Goal: Task Accomplishment & Management: Manage account settings

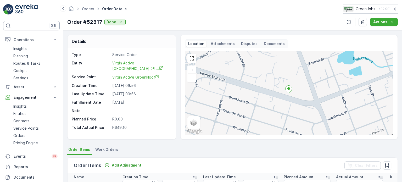
scroll to position [0, 100]
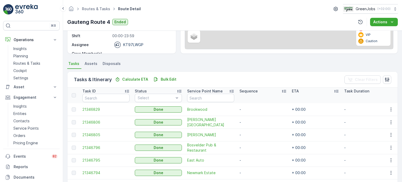
scroll to position [105, 0]
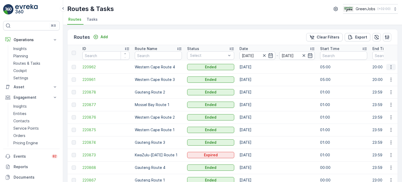
click at [390, 66] on icon "button" at bounding box center [390, 67] width 1 height 4
click at [377, 74] on span "See More Details" at bounding box center [378, 74] width 30 height 5
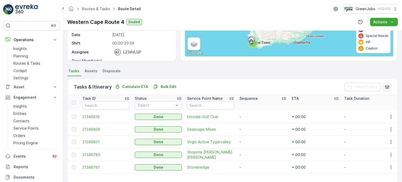
scroll to position [131, 0]
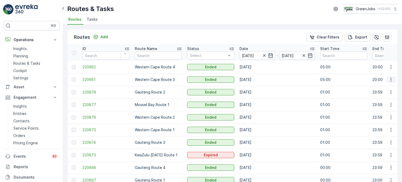
click at [390, 78] on icon "button" at bounding box center [390, 80] width 1 height 4
click at [388, 86] on span "See More Details" at bounding box center [378, 87] width 30 height 5
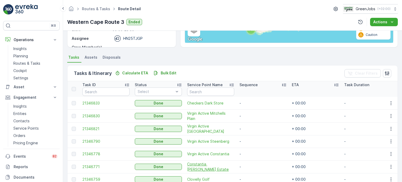
scroll to position [105, 0]
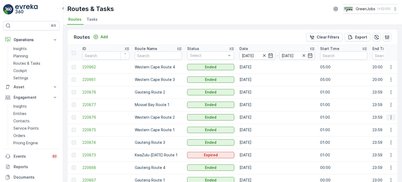
click at [388, 117] on icon "button" at bounding box center [390, 117] width 5 height 5
click at [380, 124] on span "See More Details" at bounding box center [378, 124] width 30 height 5
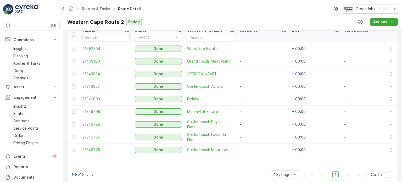
scroll to position [155, 0]
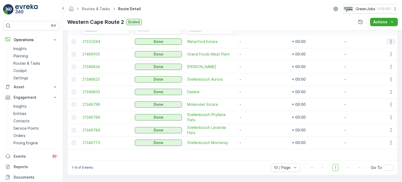
click at [390, 40] on icon "button" at bounding box center [390, 41] width 5 height 5
click at [378, 46] on span "See More Details" at bounding box center [384, 46] width 30 height 5
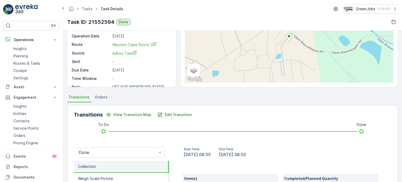
scroll to position [105, 0]
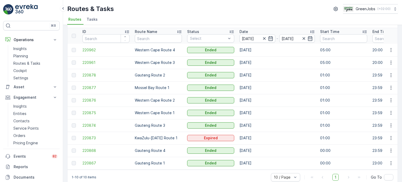
scroll to position [26, 0]
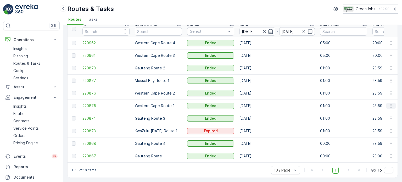
click at [389, 103] on icon "button" at bounding box center [390, 105] width 5 height 5
click at [380, 110] on span "See More Details" at bounding box center [378, 111] width 30 height 5
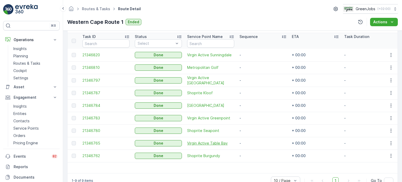
scroll to position [129, 0]
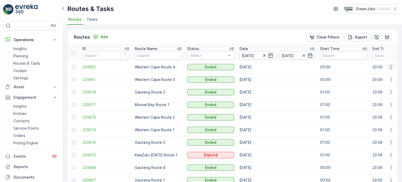
click at [390, 65] on icon "button" at bounding box center [390, 66] width 5 height 5
click at [382, 75] on span "See More Details" at bounding box center [378, 74] width 30 height 5
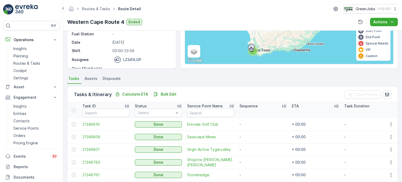
scroll to position [70, 0]
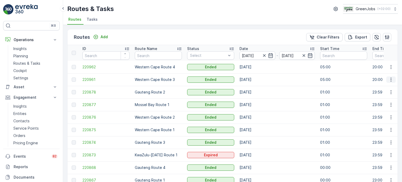
click at [389, 79] on icon "button" at bounding box center [390, 79] width 5 height 5
click at [377, 86] on span "See More Details" at bounding box center [378, 87] width 30 height 5
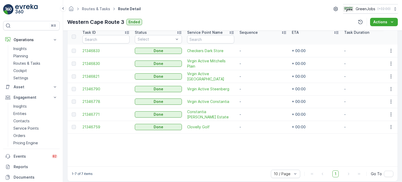
scroll to position [152, 0]
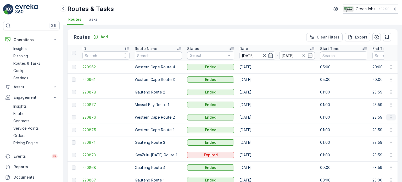
click at [390, 117] on icon "button" at bounding box center [390, 117] width 5 height 5
click at [378, 125] on span "See More Details" at bounding box center [378, 124] width 30 height 5
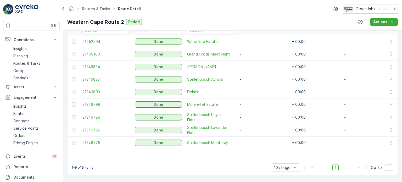
scroll to position [129, 0]
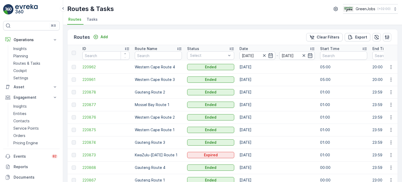
scroll to position [26, 0]
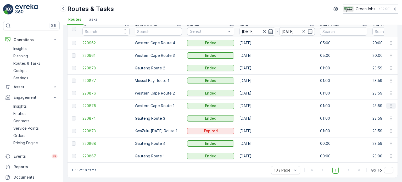
click at [390, 104] on icon "button" at bounding box center [390, 106] width 1 height 4
click at [373, 111] on span "See More Details" at bounding box center [378, 111] width 30 height 5
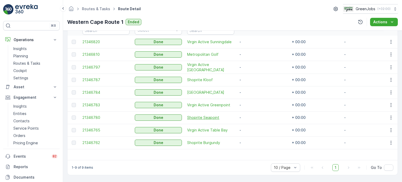
scroll to position [129, 0]
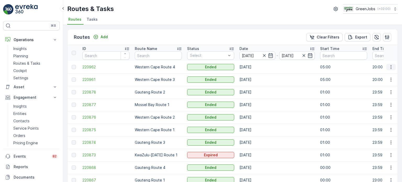
click at [390, 66] on icon "button" at bounding box center [390, 67] width 1 height 4
click at [376, 76] on span "See More Details" at bounding box center [378, 74] width 30 height 5
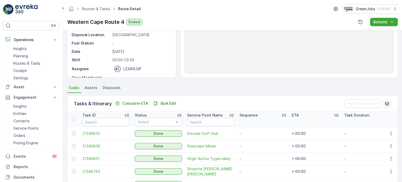
scroll to position [105, 0]
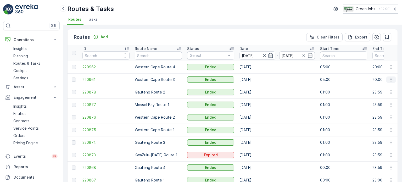
drag, startPoint x: 391, startPoint y: 78, endPoint x: 391, endPoint y: 82, distance: 3.4
click at [391, 79] on icon "button" at bounding box center [390, 79] width 5 height 5
click at [382, 87] on span "See More Details" at bounding box center [378, 87] width 30 height 5
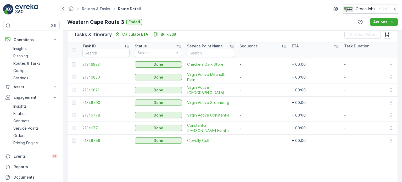
scroll to position [152, 0]
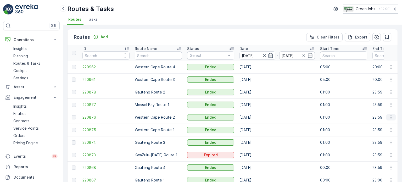
drag, startPoint x: 390, startPoint y: 117, endPoint x: 389, endPoint y: 120, distance: 3.2
click at [390, 117] on icon "button" at bounding box center [390, 117] width 5 height 5
click at [378, 125] on span "See More Details" at bounding box center [378, 124] width 30 height 5
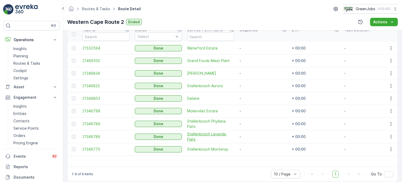
scroll to position [155, 0]
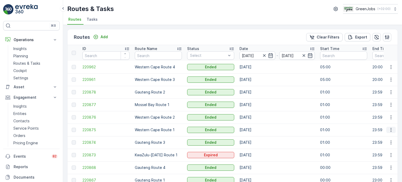
click at [389, 132] on icon "button" at bounding box center [390, 129] width 5 height 5
click at [383, 138] on span "See More Details" at bounding box center [378, 137] width 30 height 5
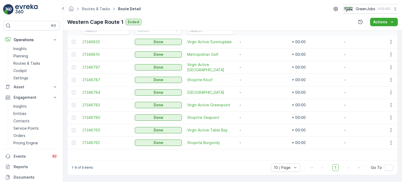
scroll to position [129, 0]
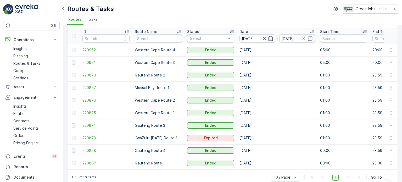
scroll to position [26, 0]
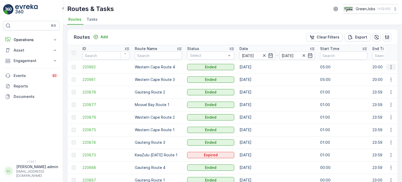
click at [390, 66] on icon "button" at bounding box center [390, 66] width 5 height 5
click at [381, 73] on span "See More Details" at bounding box center [378, 74] width 30 height 5
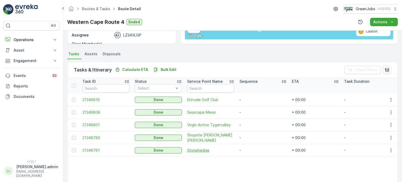
scroll to position [105, 0]
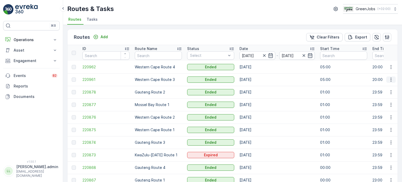
click at [389, 78] on icon "button" at bounding box center [390, 79] width 5 height 5
click at [378, 86] on span "See More Details" at bounding box center [378, 87] width 30 height 5
click at [390, 66] on icon "button" at bounding box center [390, 66] width 5 height 5
click at [381, 74] on span "See More Details" at bounding box center [378, 74] width 30 height 5
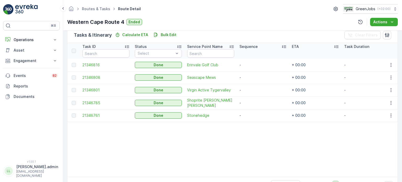
scroll to position [131, 0]
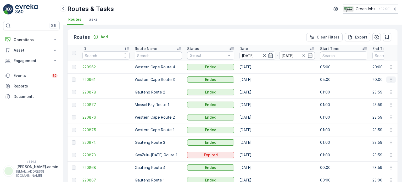
click at [392, 78] on icon "button" at bounding box center [390, 79] width 5 height 5
click at [376, 87] on span "See More Details" at bounding box center [378, 87] width 30 height 5
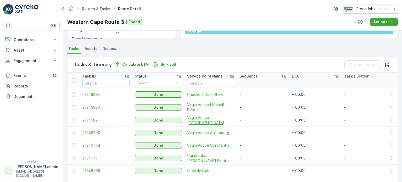
scroll to position [131, 0]
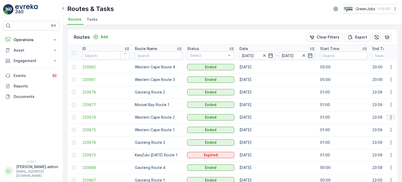
click at [390, 116] on icon "button" at bounding box center [390, 117] width 5 height 5
click at [382, 123] on span "See More Details" at bounding box center [378, 124] width 30 height 5
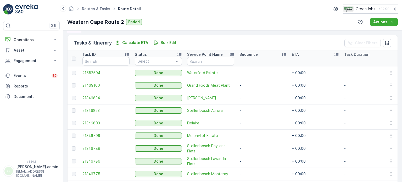
scroll to position [131, 0]
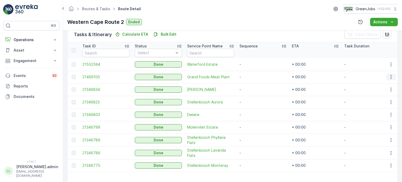
click at [390, 77] on icon "button" at bounding box center [390, 76] width 5 height 5
click at [385, 84] on span "See More Details" at bounding box center [384, 84] width 30 height 5
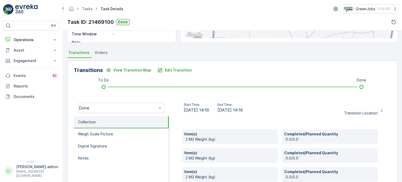
scroll to position [131, 0]
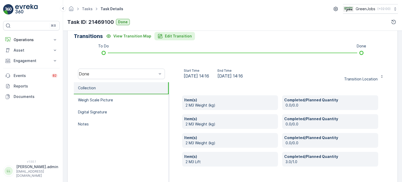
click at [182, 37] on p "Edit Transition" at bounding box center [178, 35] width 27 height 5
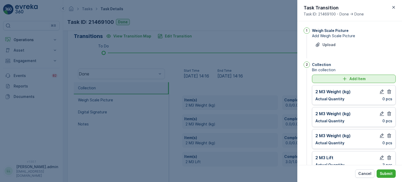
click at [356, 78] on p "Add Item" at bounding box center [357, 78] width 16 height 5
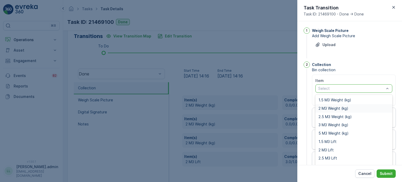
click at [335, 109] on span "2 M3 Weight (kg)" at bounding box center [333, 108] width 30 height 4
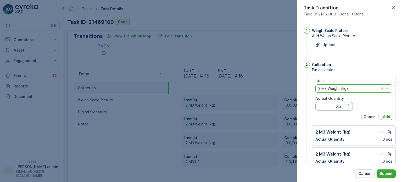
click at [323, 108] on Quantity "Actual Quantity" at bounding box center [333, 106] width 37 height 8
type Quantity "176"
click at [389, 118] on button "Add" at bounding box center [387, 117] width 12 height 6
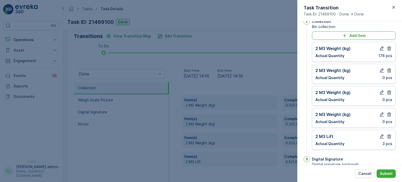
scroll to position [52, 0]
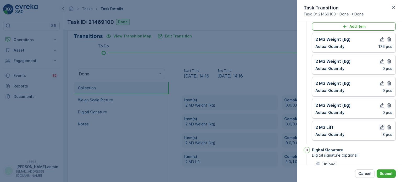
click at [381, 126] on icon "button" at bounding box center [382, 127] width 4 height 4
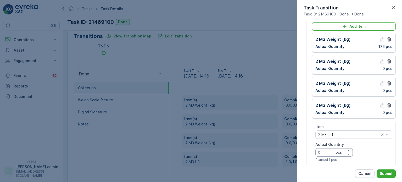
click at [327, 152] on Quantity "3" at bounding box center [333, 152] width 37 height 8
type Quantity "4"
click at [386, 173] on p "Submit" at bounding box center [386, 173] width 13 height 5
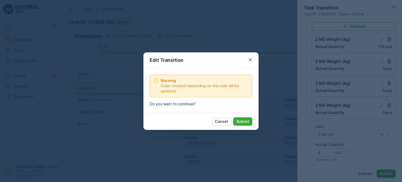
click at [245, 121] on p "Submit" at bounding box center [242, 121] width 13 height 5
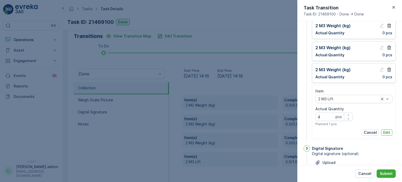
scroll to position [105, 0]
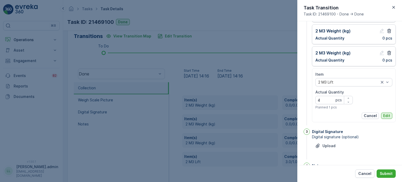
click at [385, 114] on p "Edit" at bounding box center [386, 115] width 7 height 5
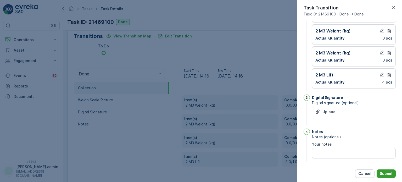
click at [389, 173] on p "Submit" at bounding box center [386, 173] width 13 height 5
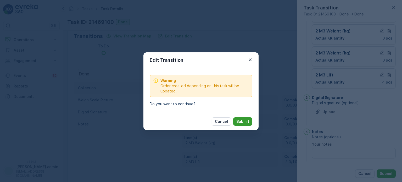
click at [239, 120] on p "Submit" at bounding box center [242, 121] width 13 height 5
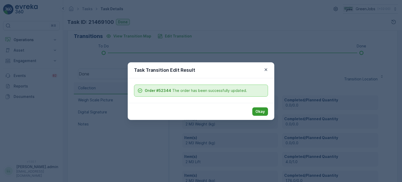
click at [260, 111] on p "Okay" at bounding box center [259, 111] width 9 height 5
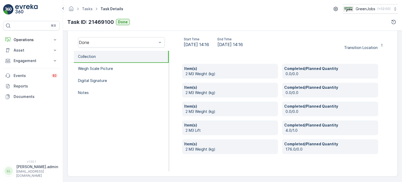
scroll to position [163, 0]
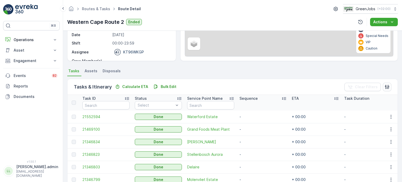
scroll to position [105, 0]
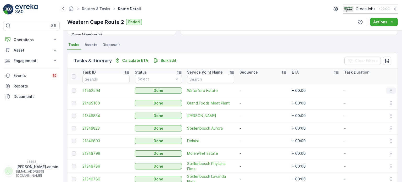
drag, startPoint x: 390, startPoint y: 89, endPoint x: 390, endPoint y: 93, distance: 3.9
click at [390, 89] on icon "button" at bounding box center [390, 90] width 5 height 5
click at [383, 101] on div "See More Details" at bounding box center [384, 97] width 35 height 7
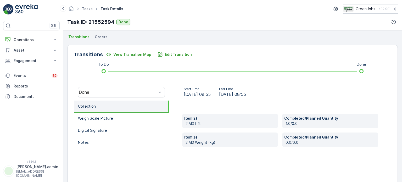
scroll to position [121, 0]
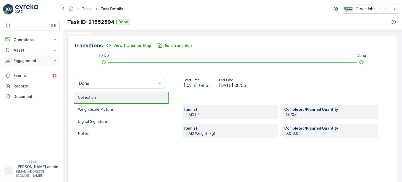
click at [21, 60] on p "Engagement" at bounding box center [32, 60] width 36 height 5
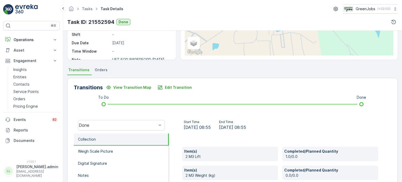
scroll to position [69, 0]
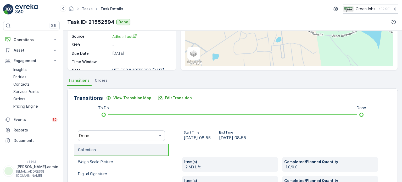
click at [99, 81] on span "Orders" at bounding box center [101, 80] width 13 height 5
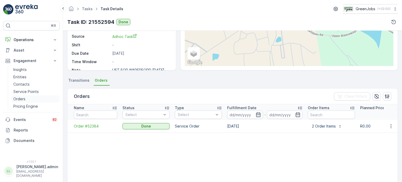
click at [19, 99] on p "Orders" at bounding box center [19, 98] width 12 height 5
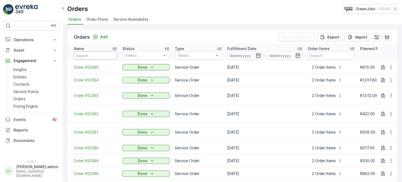
click at [105, 54] on input "text" at bounding box center [95, 55] width 43 height 8
type input "523"
click at [95, 54] on input "523" at bounding box center [95, 55] width 43 height 8
type input "52313"
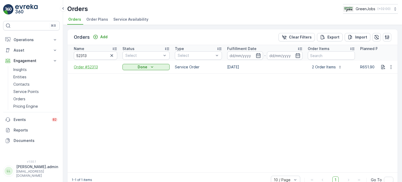
click at [95, 66] on span "Order #52313" at bounding box center [95, 66] width 43 height 5
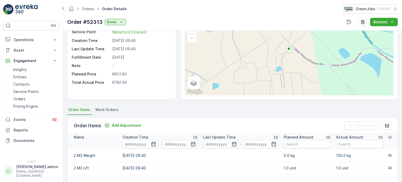
scroll to position [39, 0]
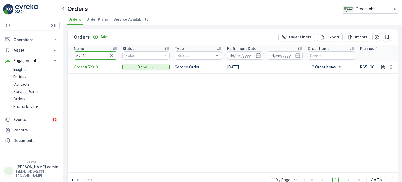
click at [95, 57] on input "52313" at bounding box center [95, 55] width 43 height 8
type input "5"
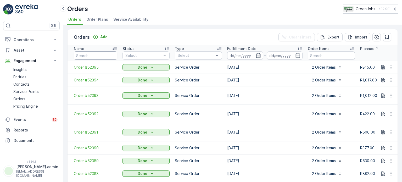
click at [100, 55] on input "text" at bounding box center [95, 55] width 43 height 8
type input "52384"
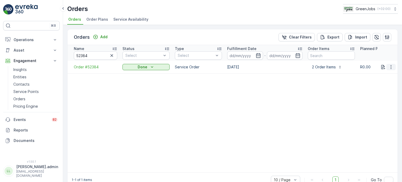
click at [388, 66] on icon "button" at bounding box center [390, 66] width 5 height 5
click at [92, 66] on span "Order #52384" at bounding box center [95, 66] width 43 height 5
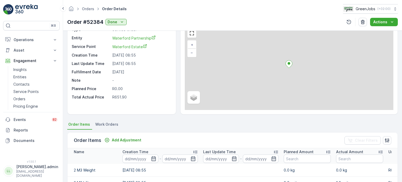
scroll to position [52, 0]
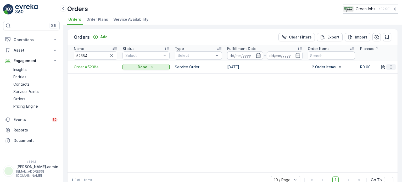
click at [389, 65] on icon "button" at bounding box center [390, 66] width 5 height 5
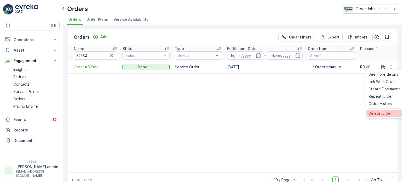
click at [383, 115] on span "Delete Order" at bounding box center [379, 113] width 23 height 5
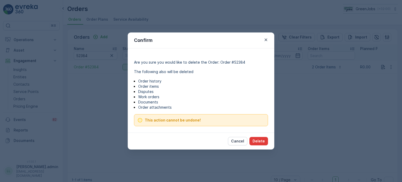
click at [257, 141] on p "Delete" at bounding box center [258, 140] width 12 height 5
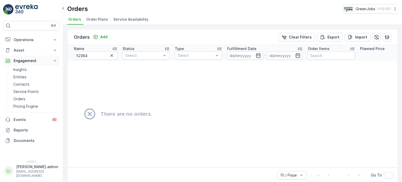
click at [22, 60] on p "Engagement" at bounding box center [32, 60] width 36 height 5
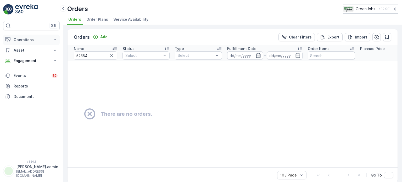
click at [23, 39] on p "Operations" at bounding box center [32, 39] width 36 height 5
